Goal: Transaction & Acquisition: Register for event/course

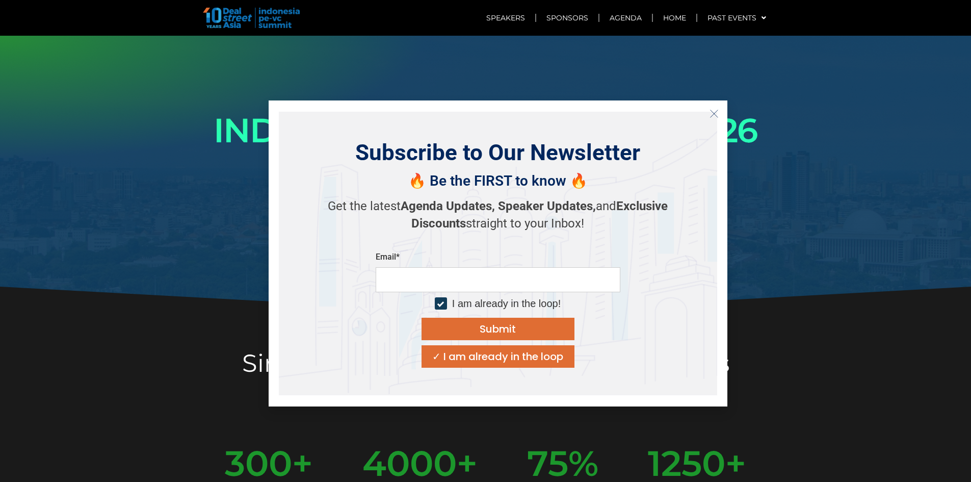
click at [742, 209] on div "PARTNER WITH US" at bounding box center [628, 192] width 285 height 40
click at [500, 360] on div "✓ I am already in the loop" at bounding box center [497, 356] width 131 height 10
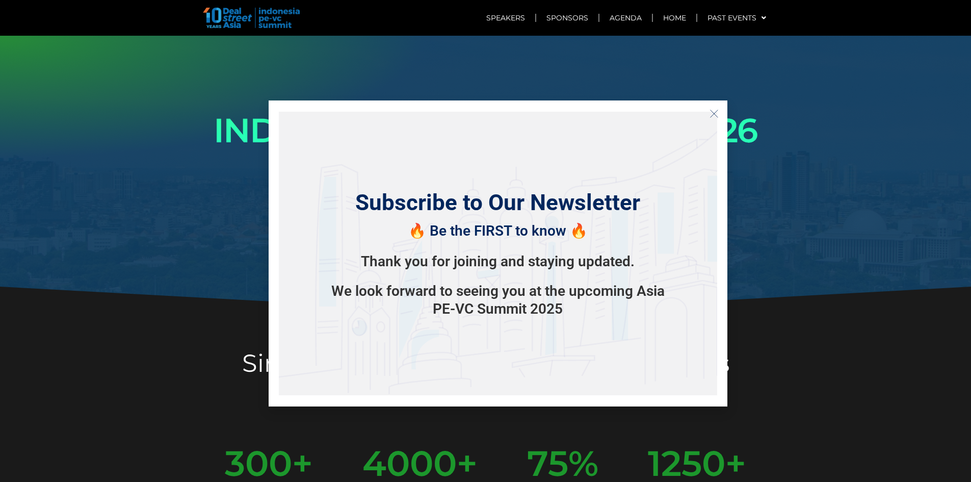
click at [714, 109] on icon "Close" at bounding box center [713, 113] width 9 height 9
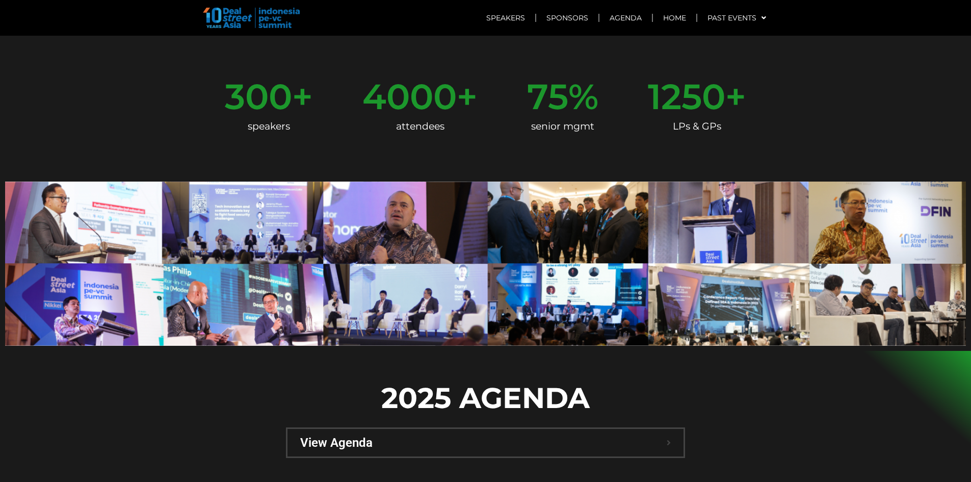
scroll to position [510, 0]
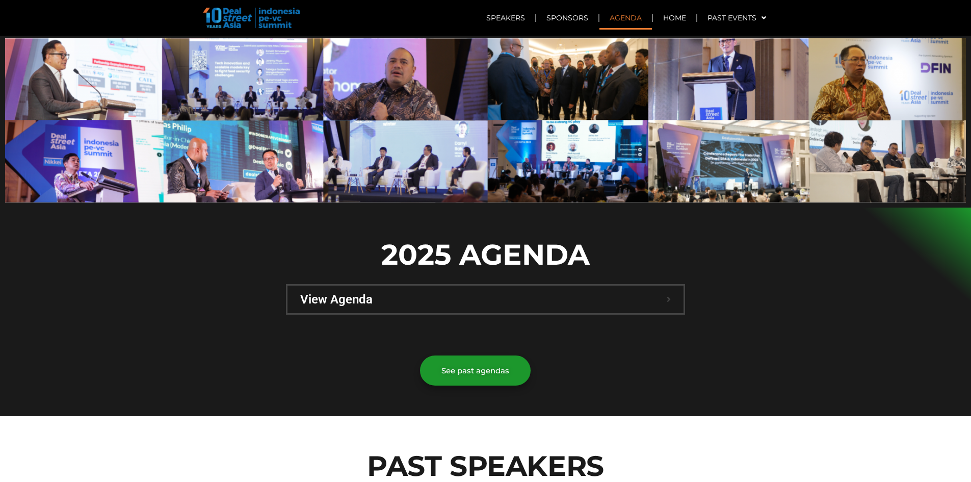
click at [438, 293] on span "View Agenda" at bounding box center [483, 299] width 366 height 12
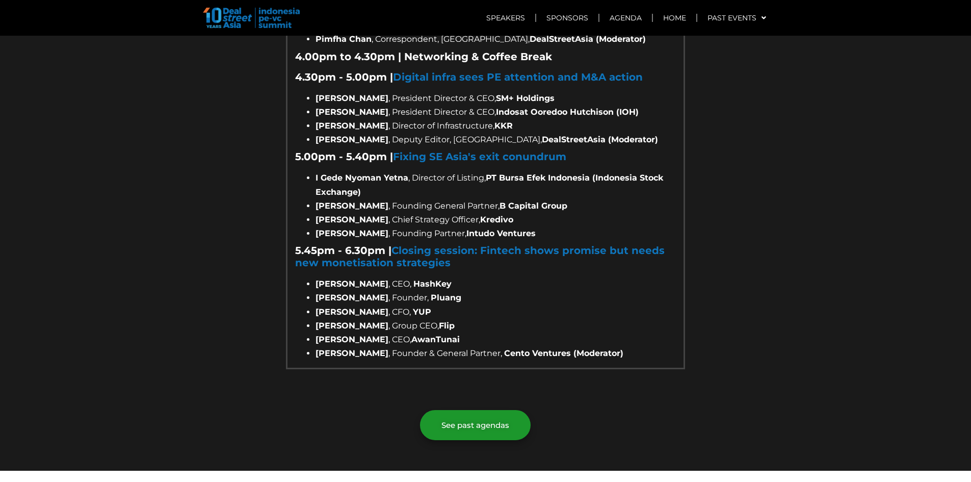
scroll to position [1682, 0]
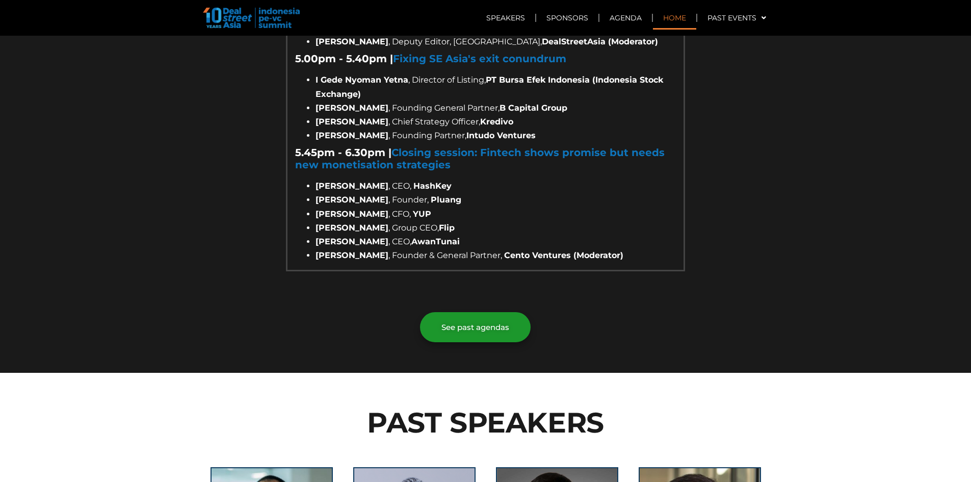
click at [674, 16] on link "Home" at bounding box center [674, 17] width 43 height 23
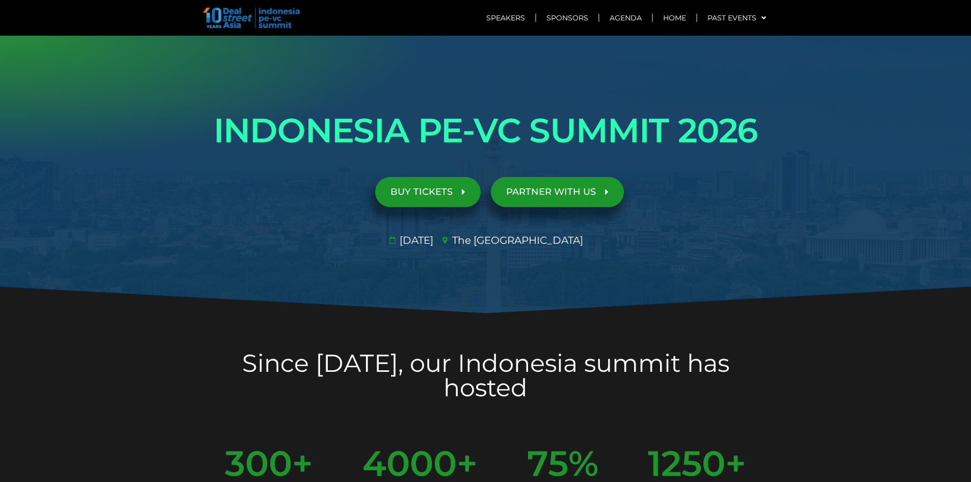
click at [454, 198] on link "BUY TICKETS" at bounding box center [427, 192] width 105 height 30
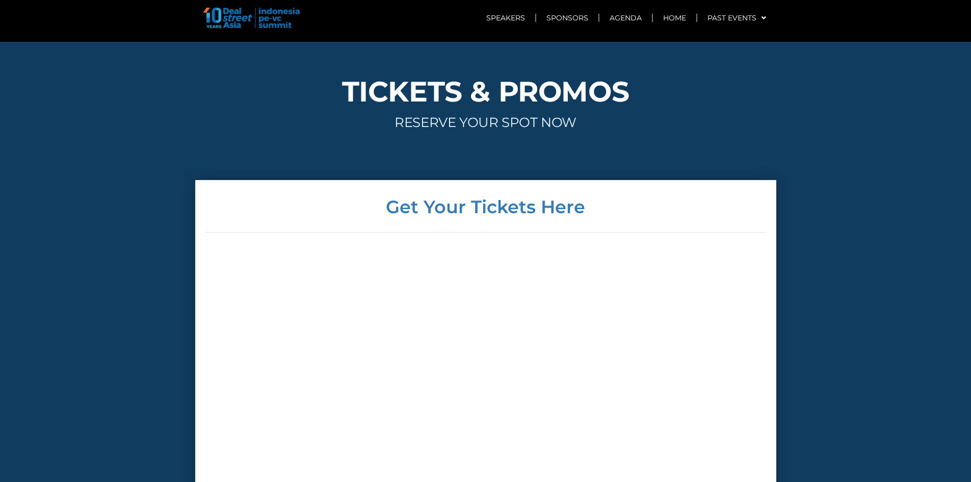
scroll to position [3626, 0]
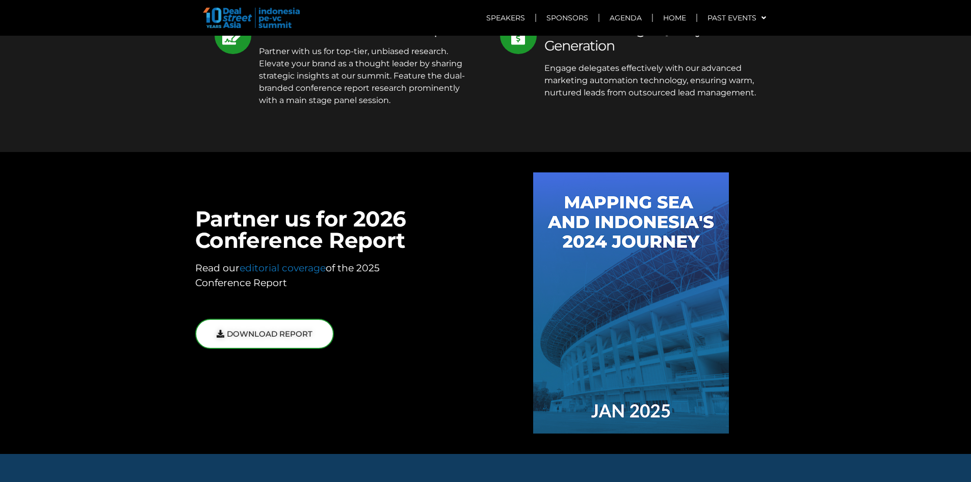
click at [278, 330] on span "DOWNLOAD REPORT" at bounding box center [270, 334] width 86 height 8
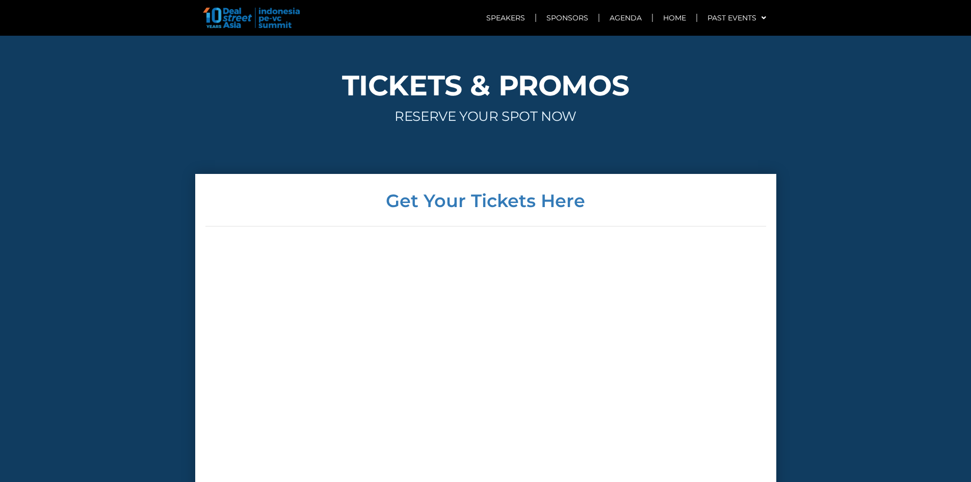
scroll to position [4085, 0]
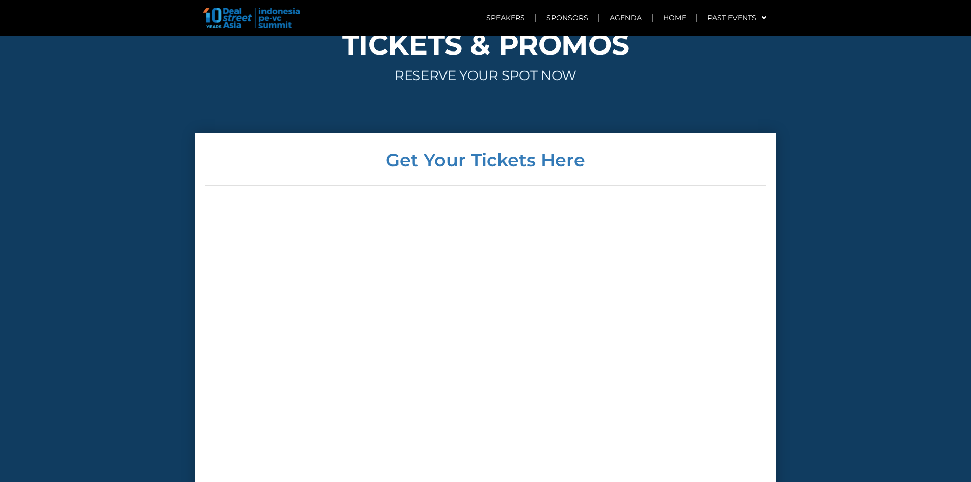
click at [787, 271] on section "Get Your Tickets Here All ticket prices are in USD | Tickets are non-refundable…" at bounding box center [485, 367] width 971 height 468
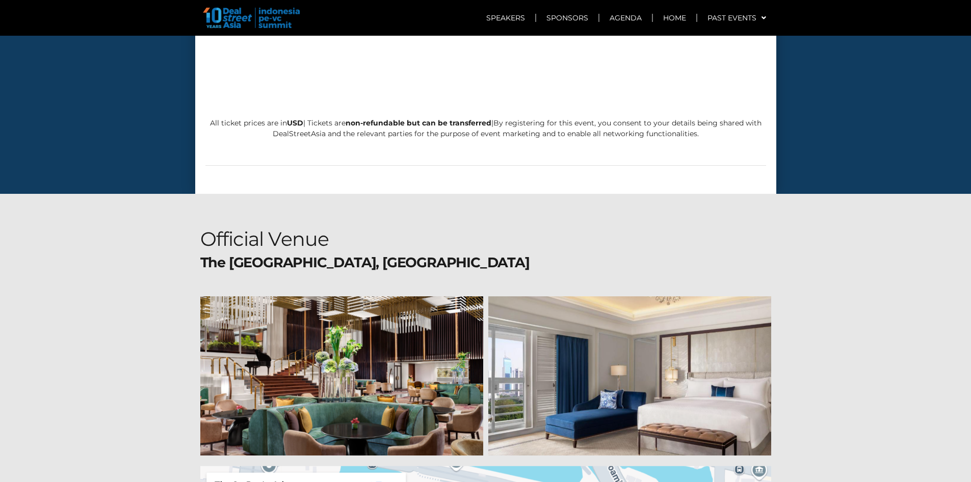
scroll to position [4696, 0]
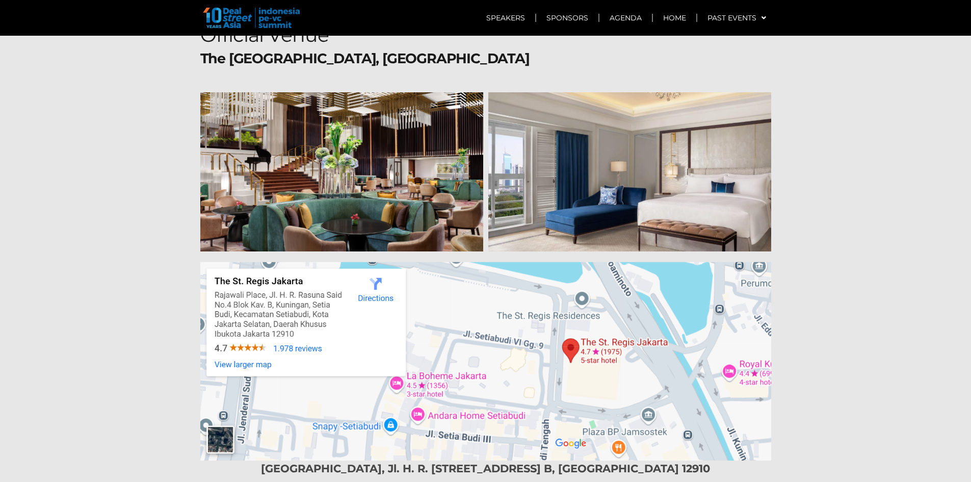
click at [826, 225] on section "Official Venue The [GEOGRAPHIC_DATA], [GEOGRAPHIC_DATA] [GEOGRAPHIC_DATA], Jl. …" at bounding box center [485, 251] width 971 height 522
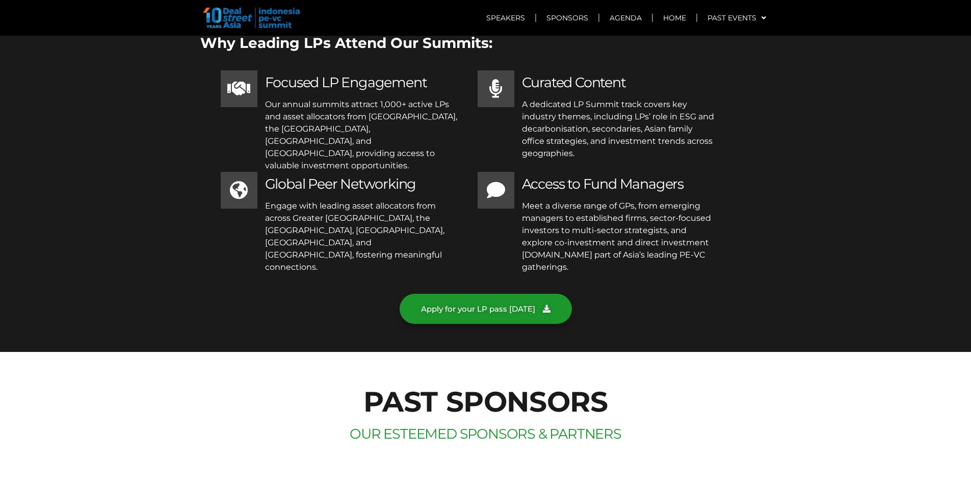
scroll to position [5104, 0]
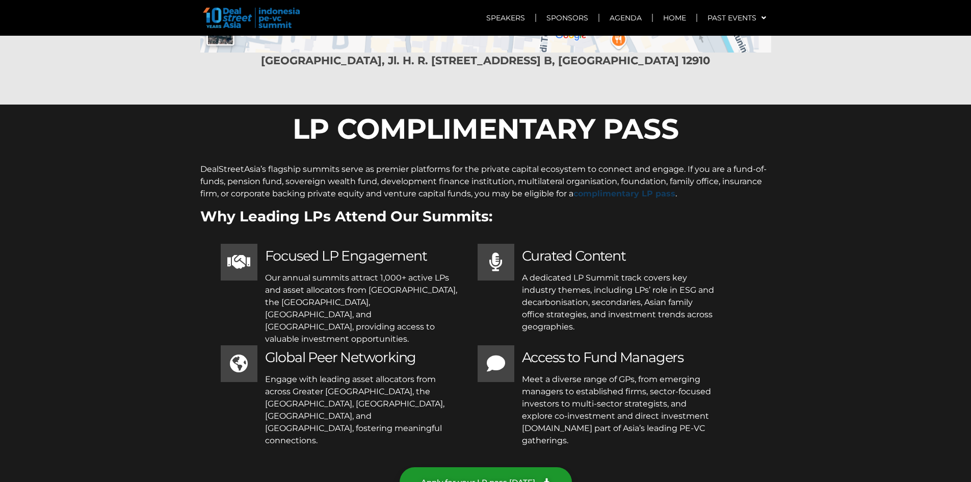
click at [621, 189] on b "complimentary LP pass" at bounding box center [624, 194] width 102 height 10
